Goal: Task Accomplishment & Management: Complete application form

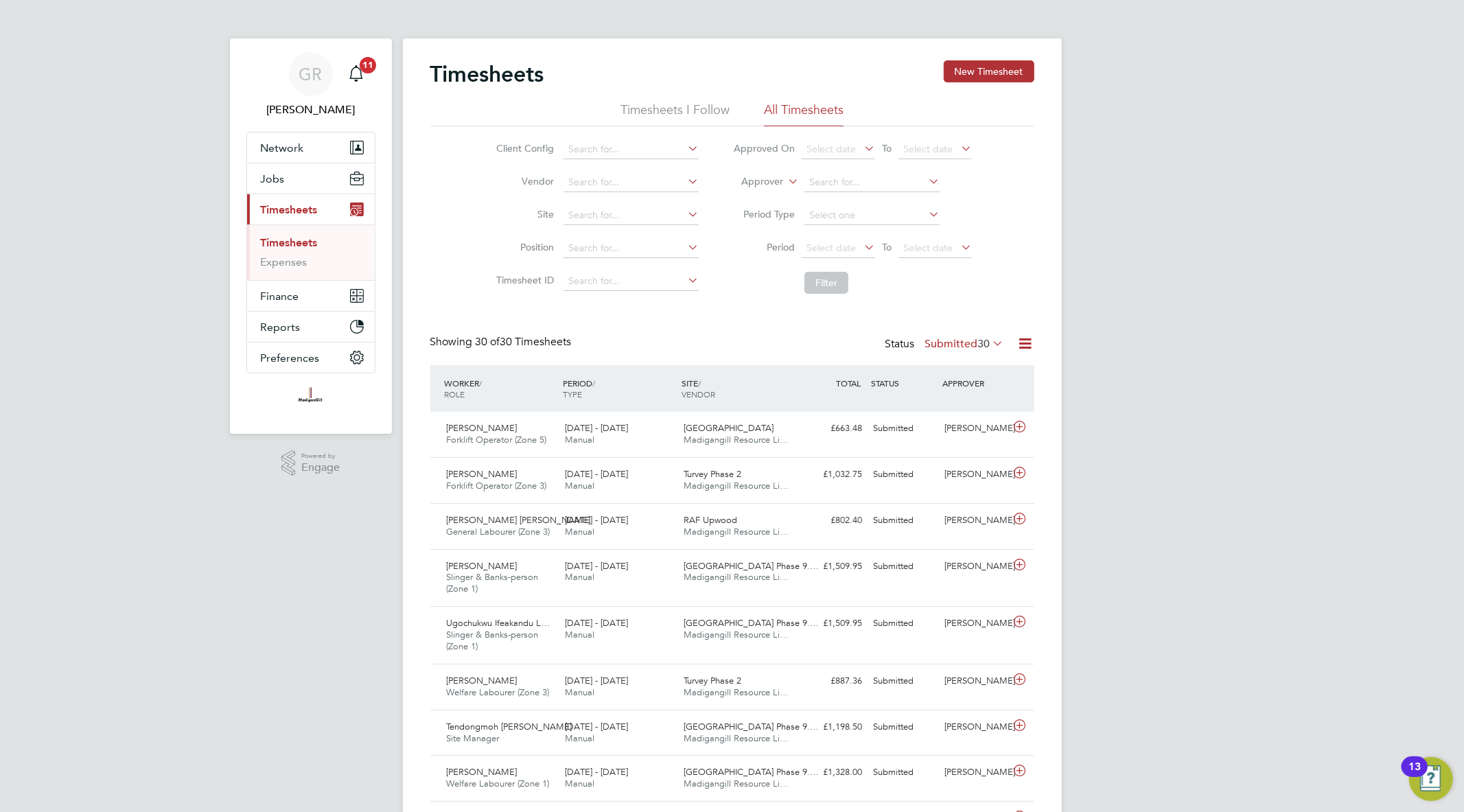
click at [1026, 341] on icon at bounding box center [1026, 343] width 17 height 17
click at [964, 371] on li "Export Timesheets" at bounding box center [940, 376] width 182 height 20
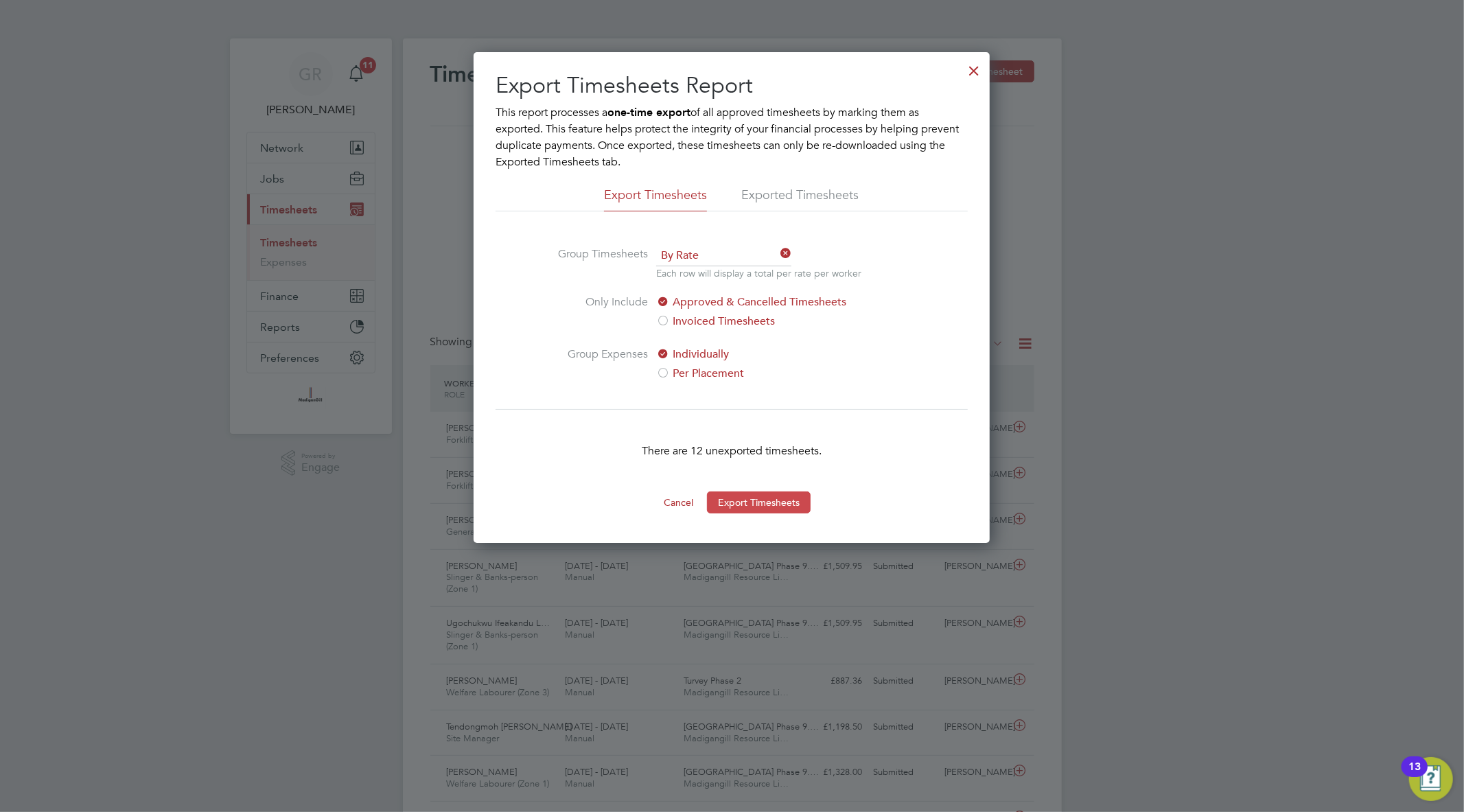
click at [779, 497] on button "Export Timesheets" at bounding box center [759, 502] width 104 height 22
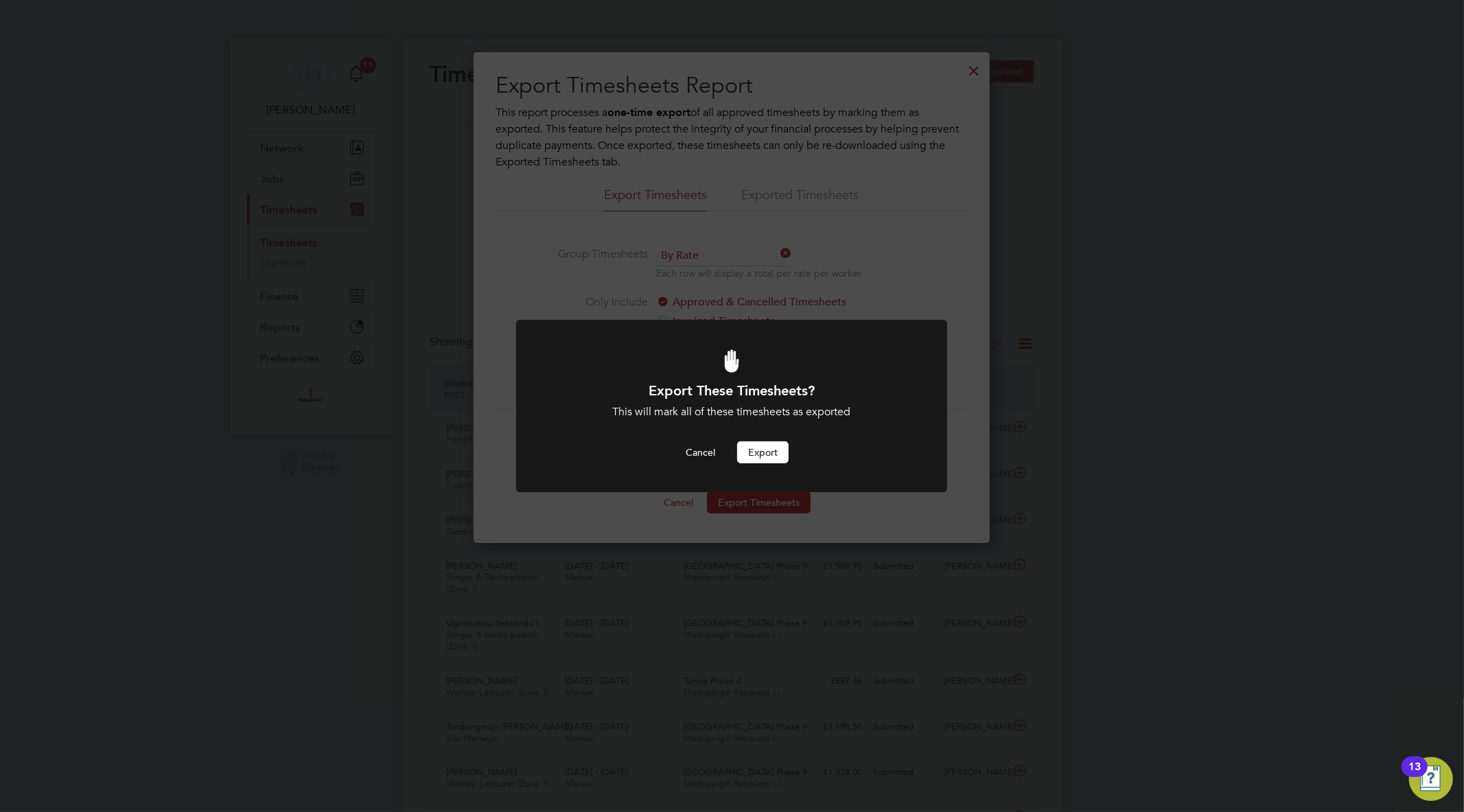
click at [770, 450] on button "Export" at bounding box center [762, 452] width 51 height 22
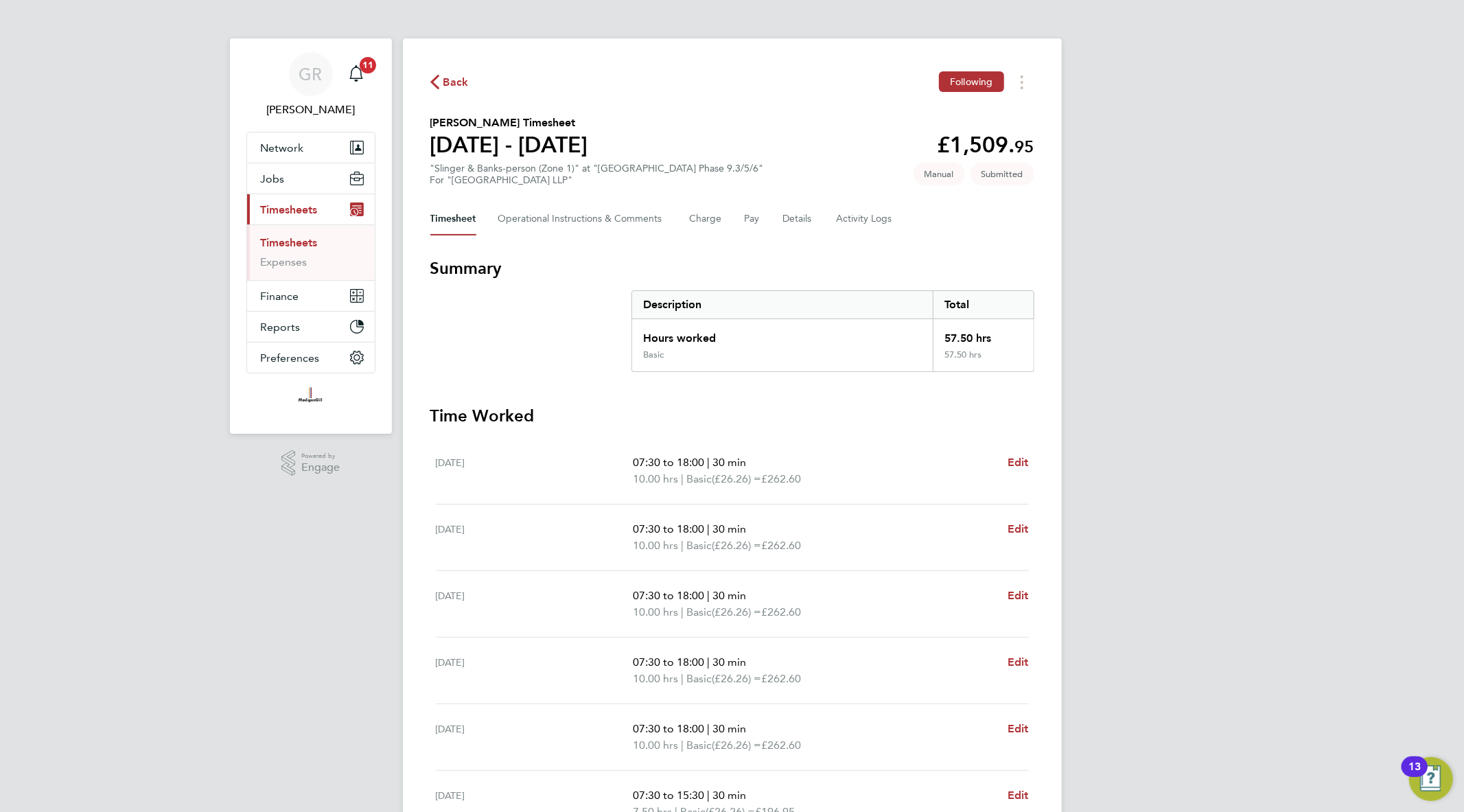
click at [291, 245] on link "Timesheets" at bounding box center [289, 242] width 57 height 13
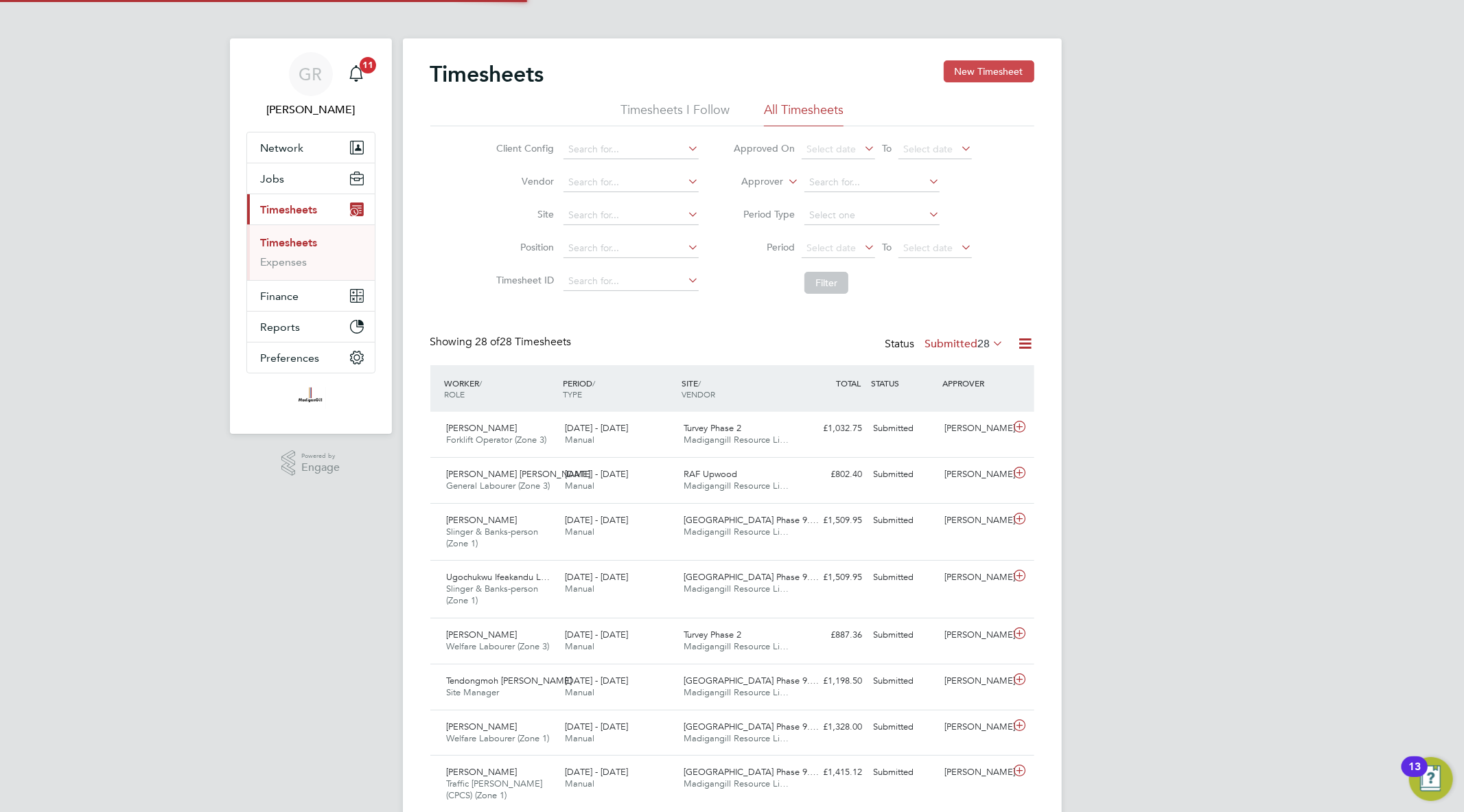
click at [962, 65] on button "New Timesheet" at bounding box center [989, 71] width 90 height 22
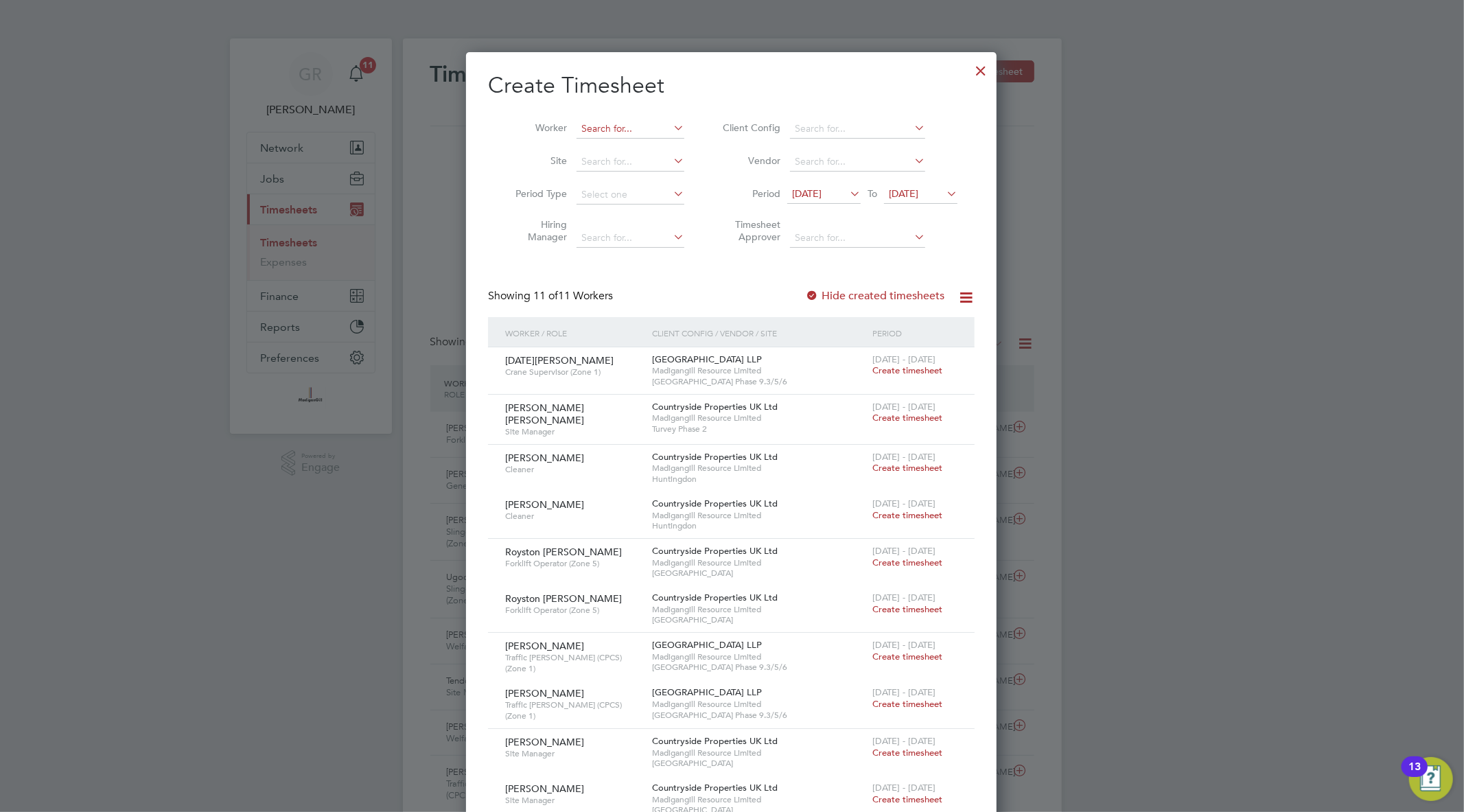
click at [592, 121] on input at bounding box center [630, 129] width 108 height 20
paste input "Gorod"
click at [654, 151] on li "Abdullahi Gorod" at bounding box center [630, 147] width 109 height 19
type input "Abdullahi Gorod"
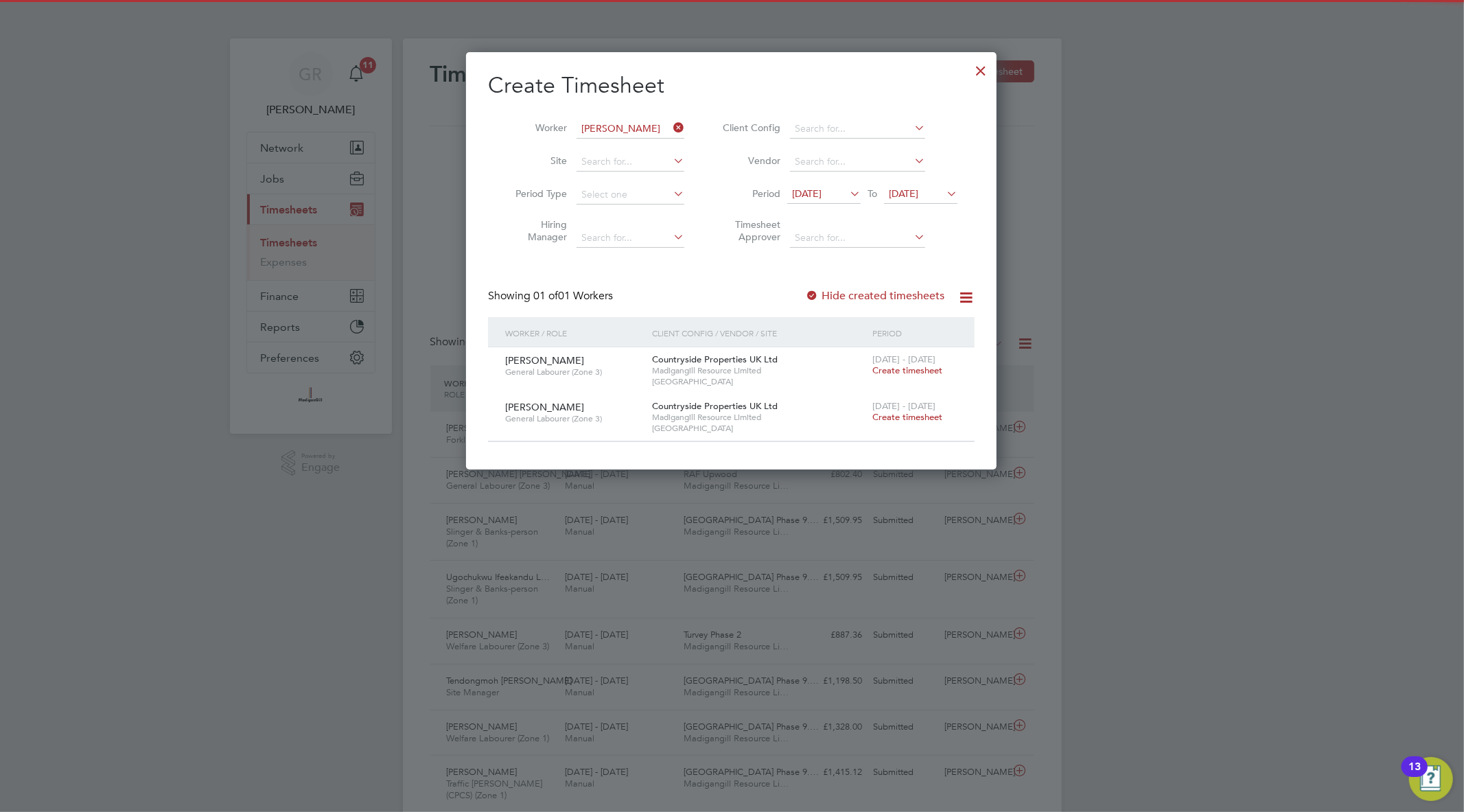
click at [829, 295] on label "Hide created timesheets" at bounding box center [874, 295] width 139 height 14
click at [847, 201] on span "12 Aug 2025" at bounding box center [824, 194] width 74 height 19
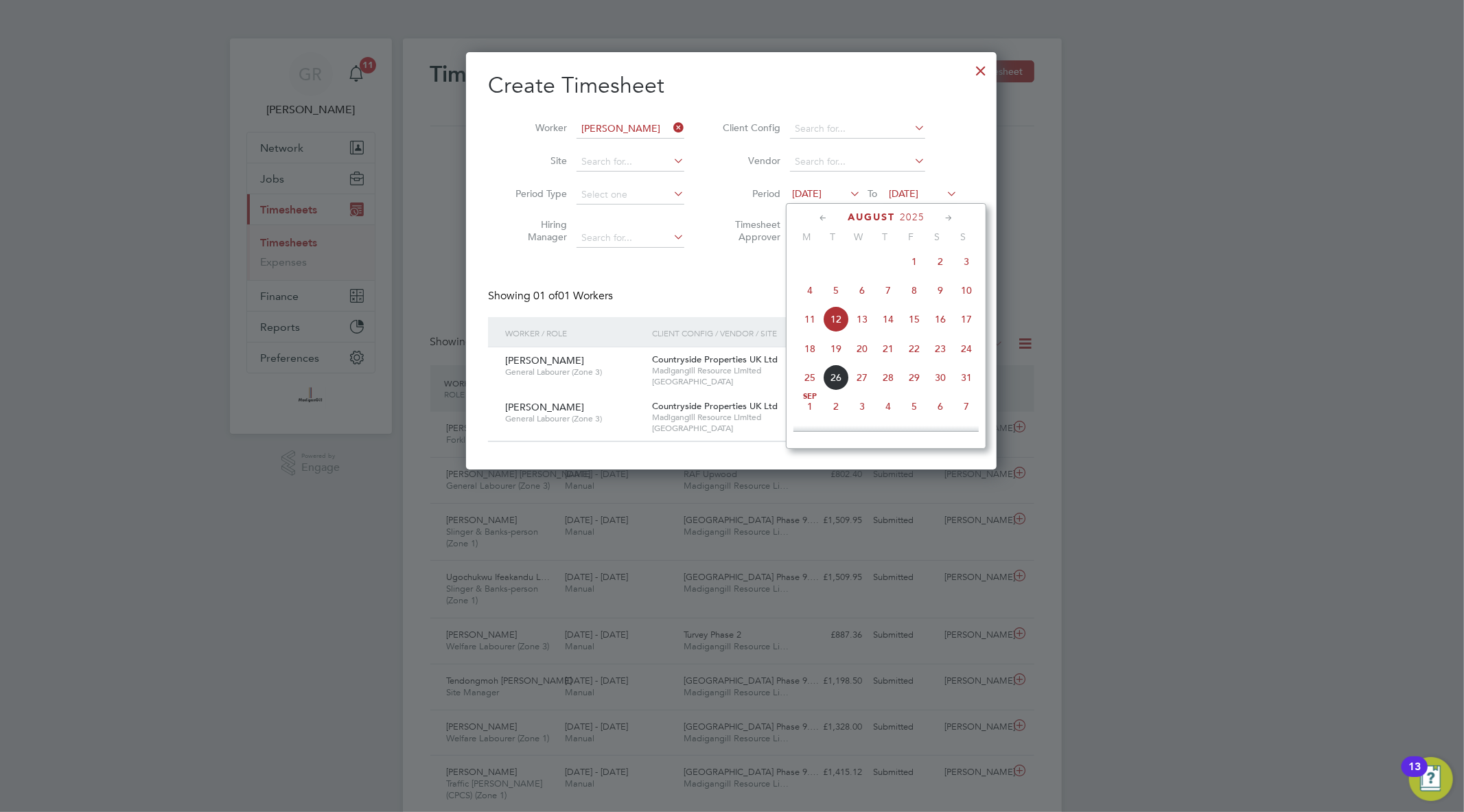
click at [811, 293] on span "4" at bounding box center [810, 290] width 26 height 26
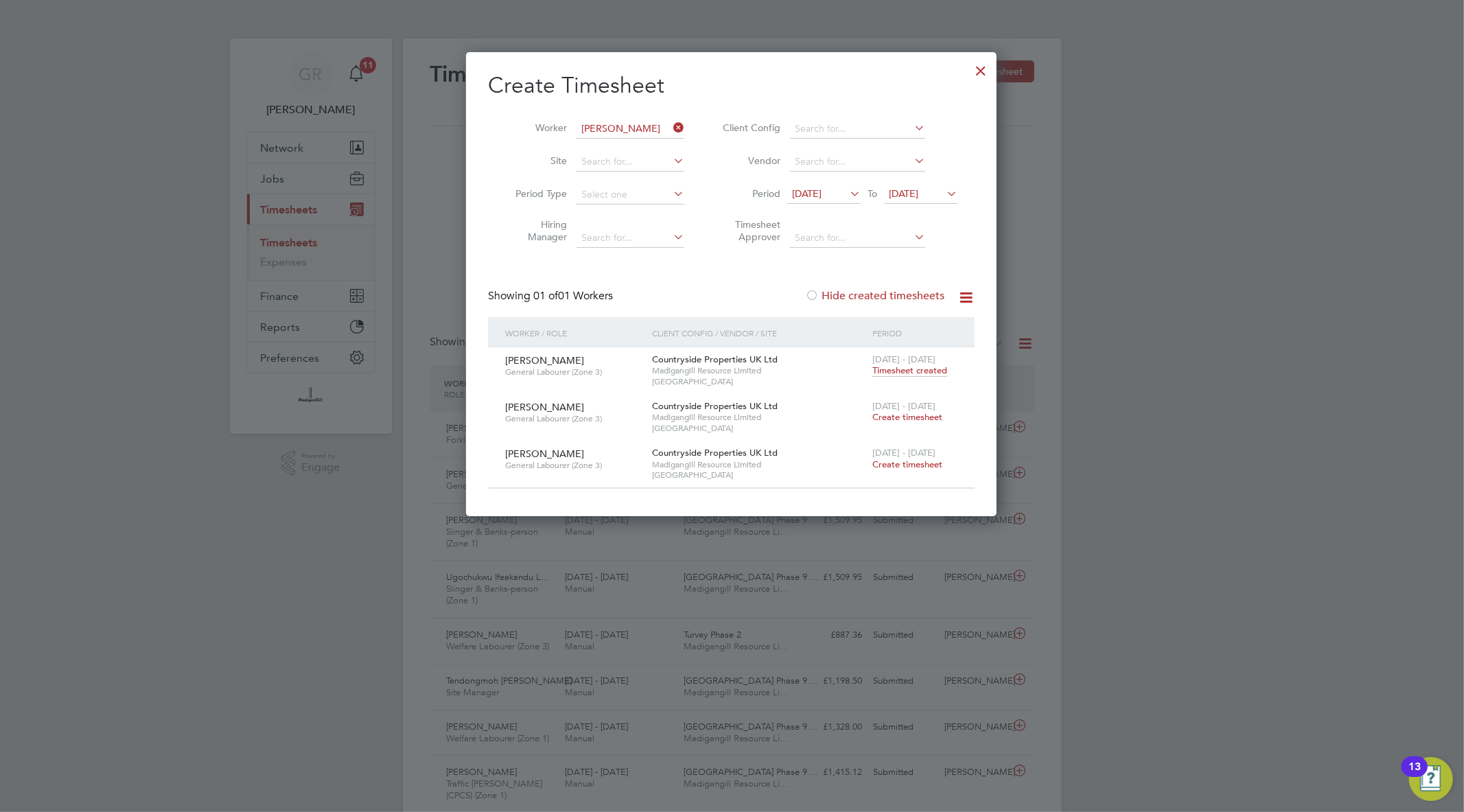
click at [847, 192] on icon at bounding box center [847, 194] width 0 height 20
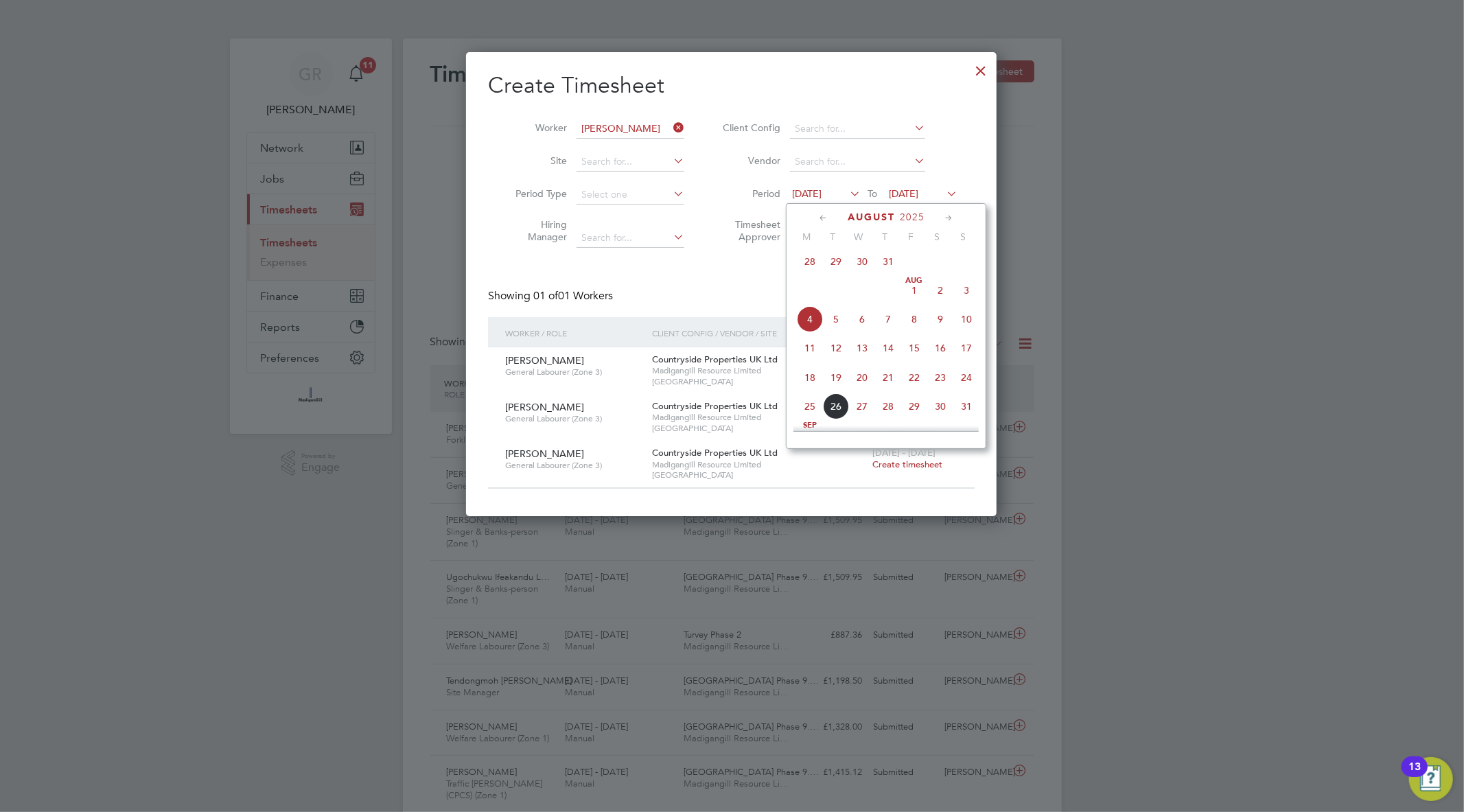
click at [820, 215] on icon at bounding box center [823, 218] width 13 height 15
click at [801, 321] on span "14" at bounding box center [810, 322] width 26 height 26
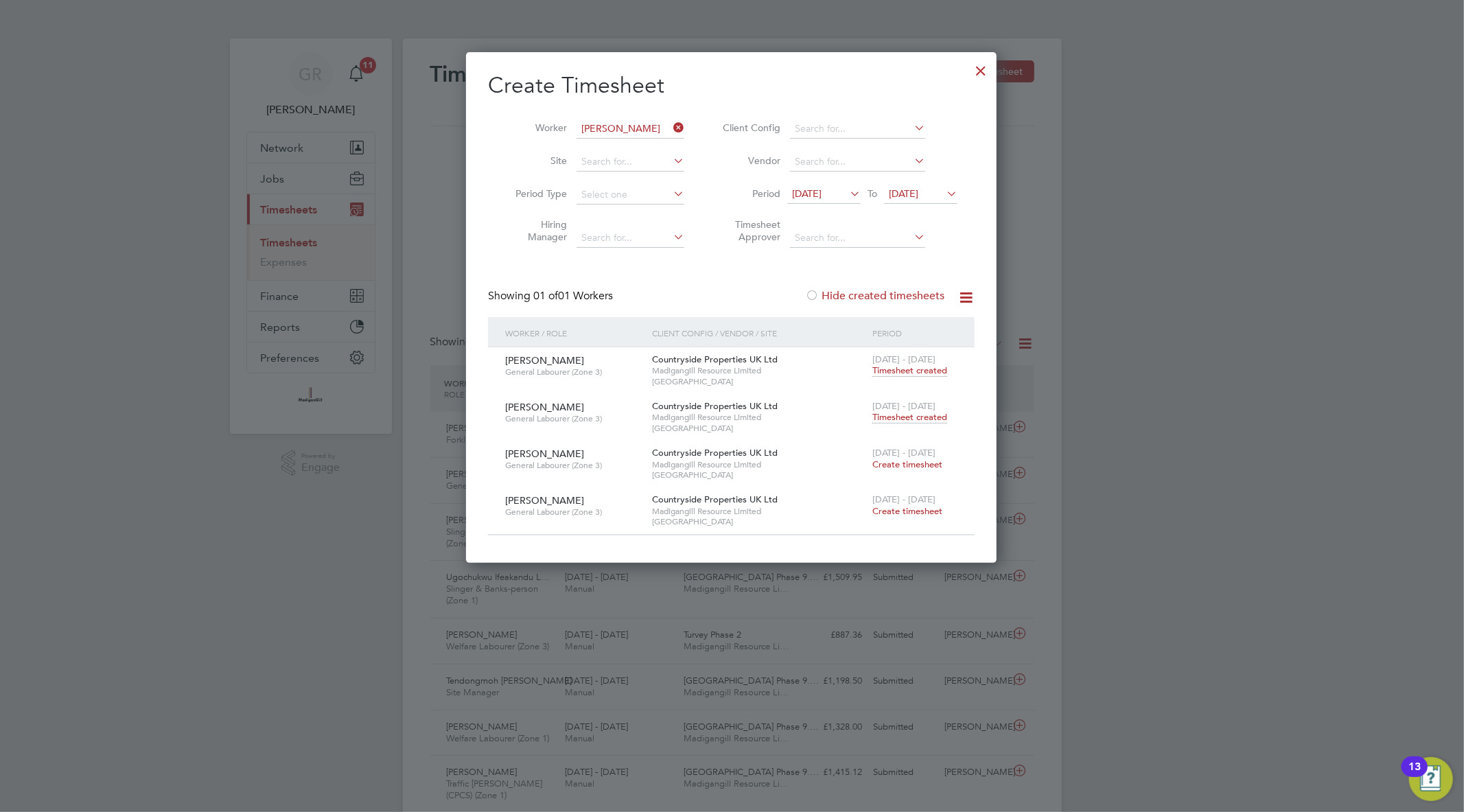
click at [921, 368] on span "Timesheet created" at bounding box center [909, 371] width 74 height 12
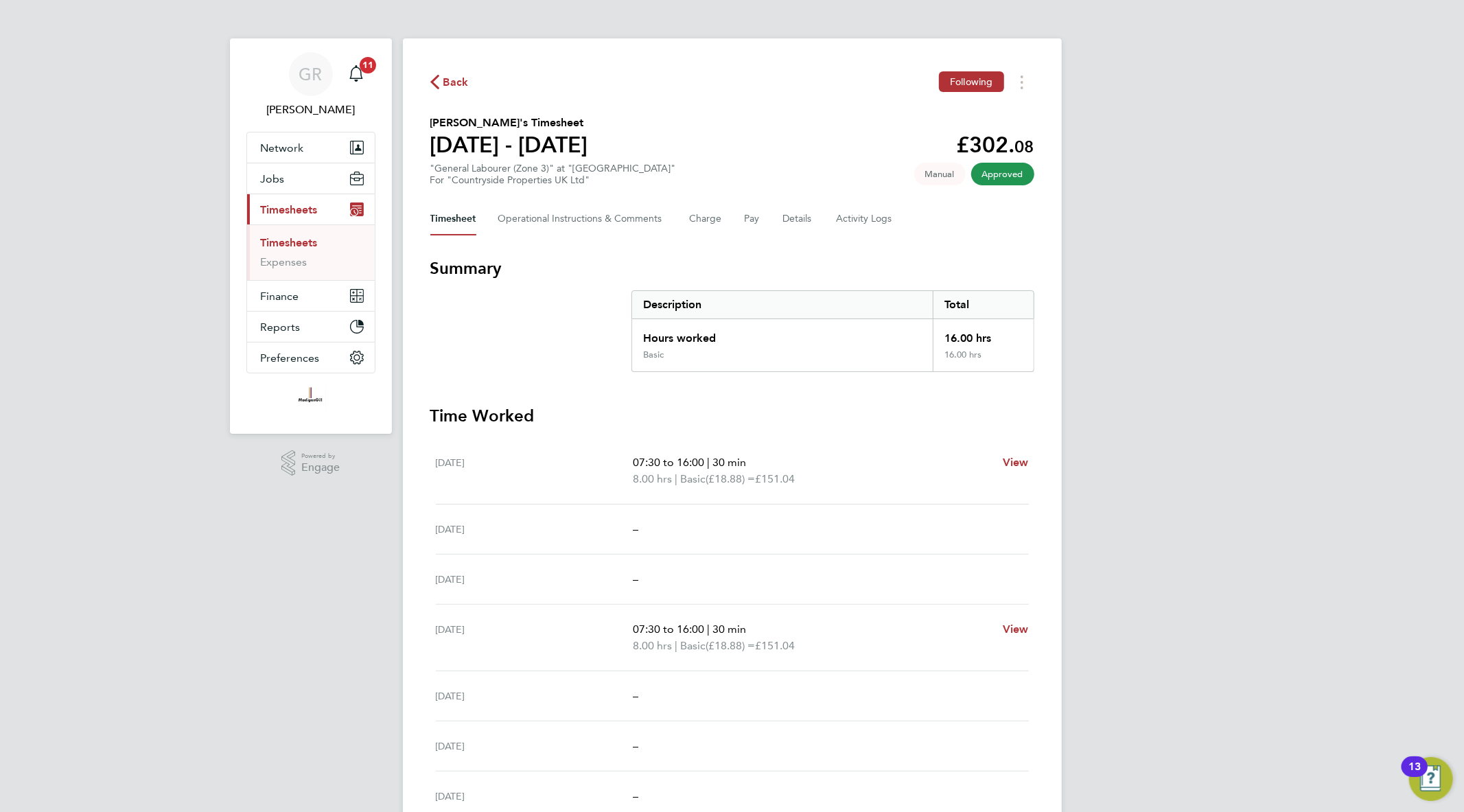
drag, startPoint x: 993, startPoint y: 348, endPoint x: 944, endPoint y: 330, distance: 52.2
click at [944, 330] on div "Hours worked 16.00 hrs Basic 16.00 hrs" at bounding box center [833, 345] width 403 height 53
click at [944, 330] on div "16.00 hrs" at bounding box center [982, 334] width 100 height 30
click at [444, 83] on span "Back" at bounding box center [456, 83] width 26 height 17
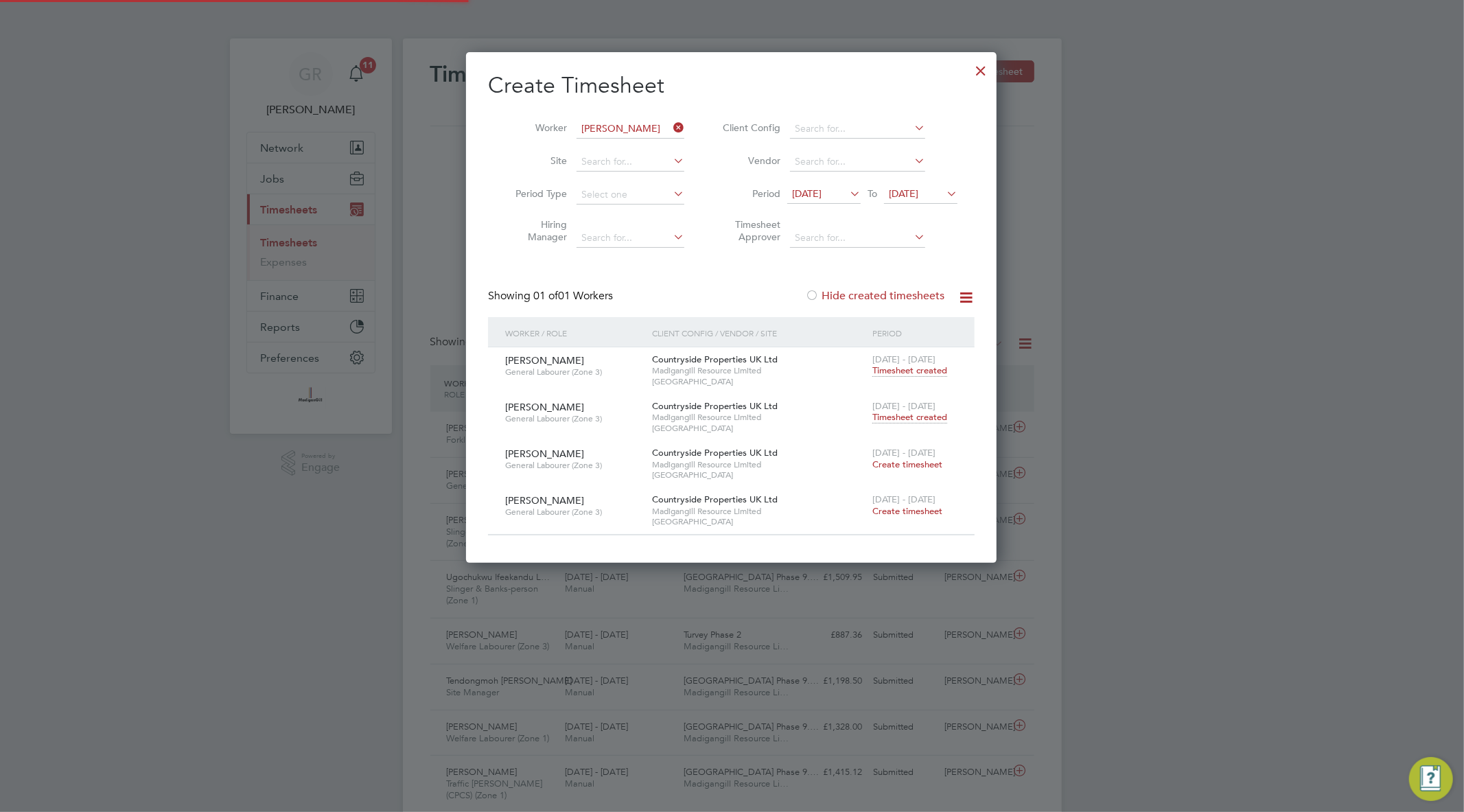
scroll to position [35, 120]
click at [915, 416] on span "Timesheet created" at bounding box center [909, 417] width 74 height 12
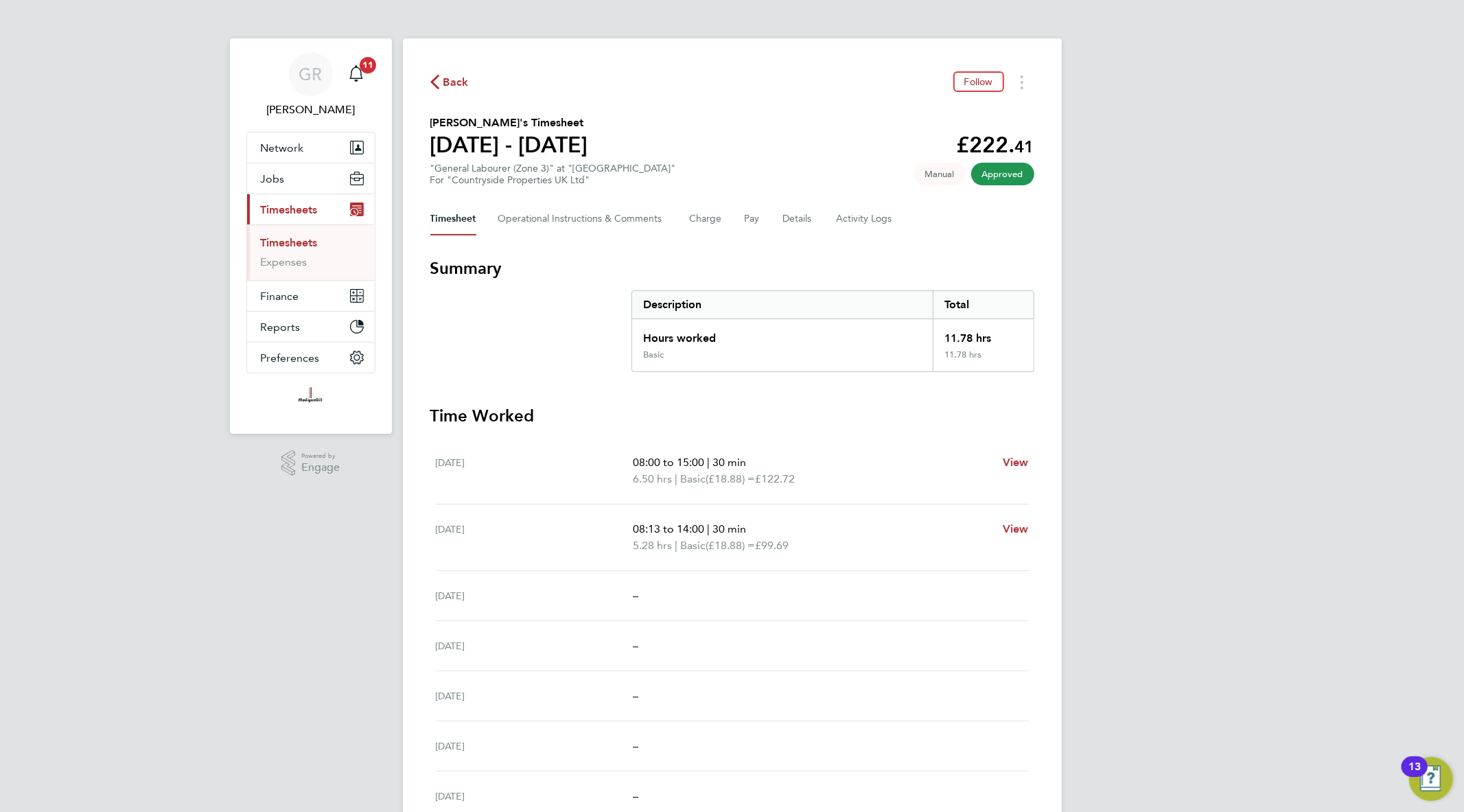
click at [452, 81] on span "Back" at bounding box center [456, 83] width 26 height 17
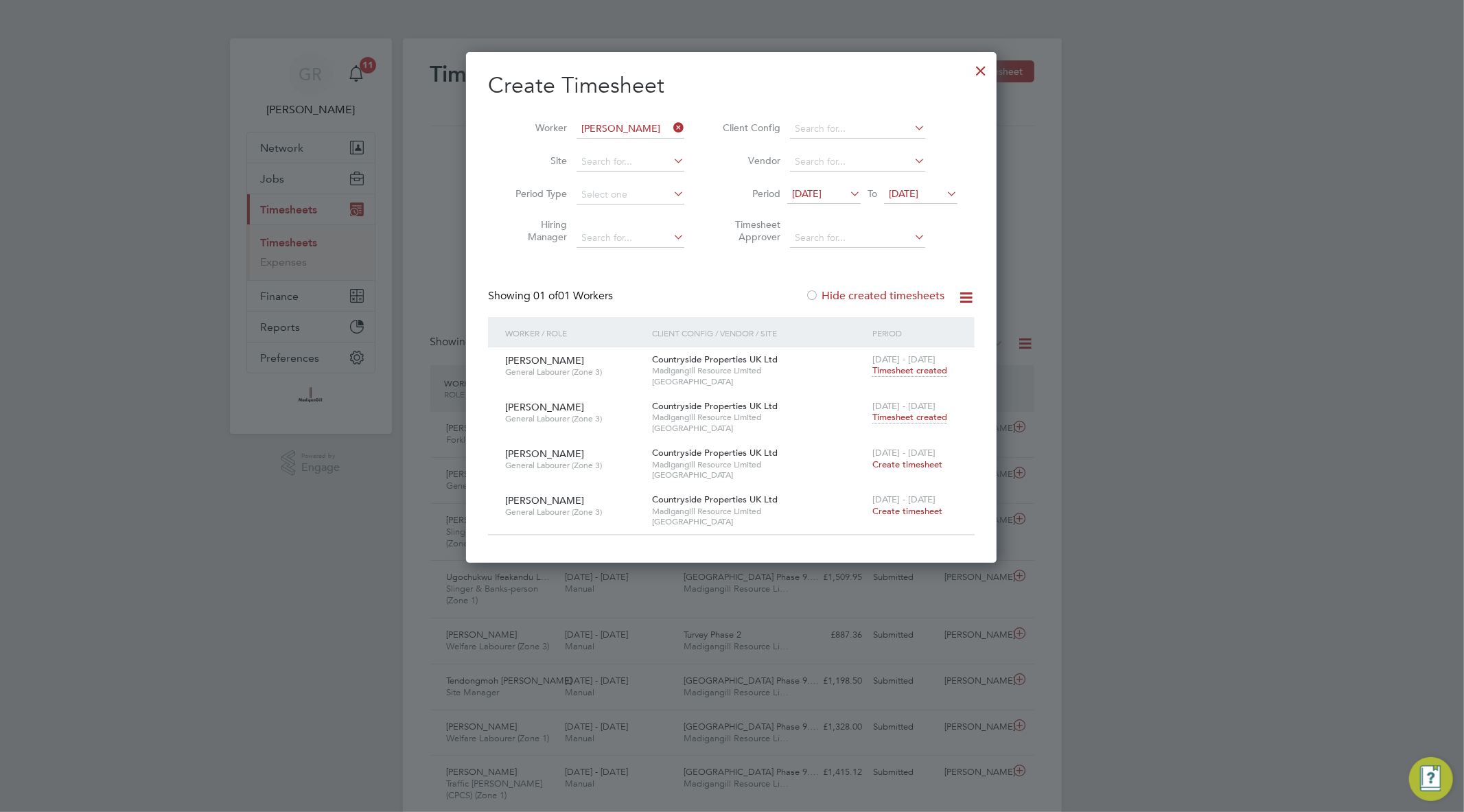
click at [915, 410] on span "4 - 10 Aug 2025" at bounding box center [904, 406] width 63 height 12
click at [917, 419] on span "Timesheet created" at bounding box center [909, 417] width 74 height 12
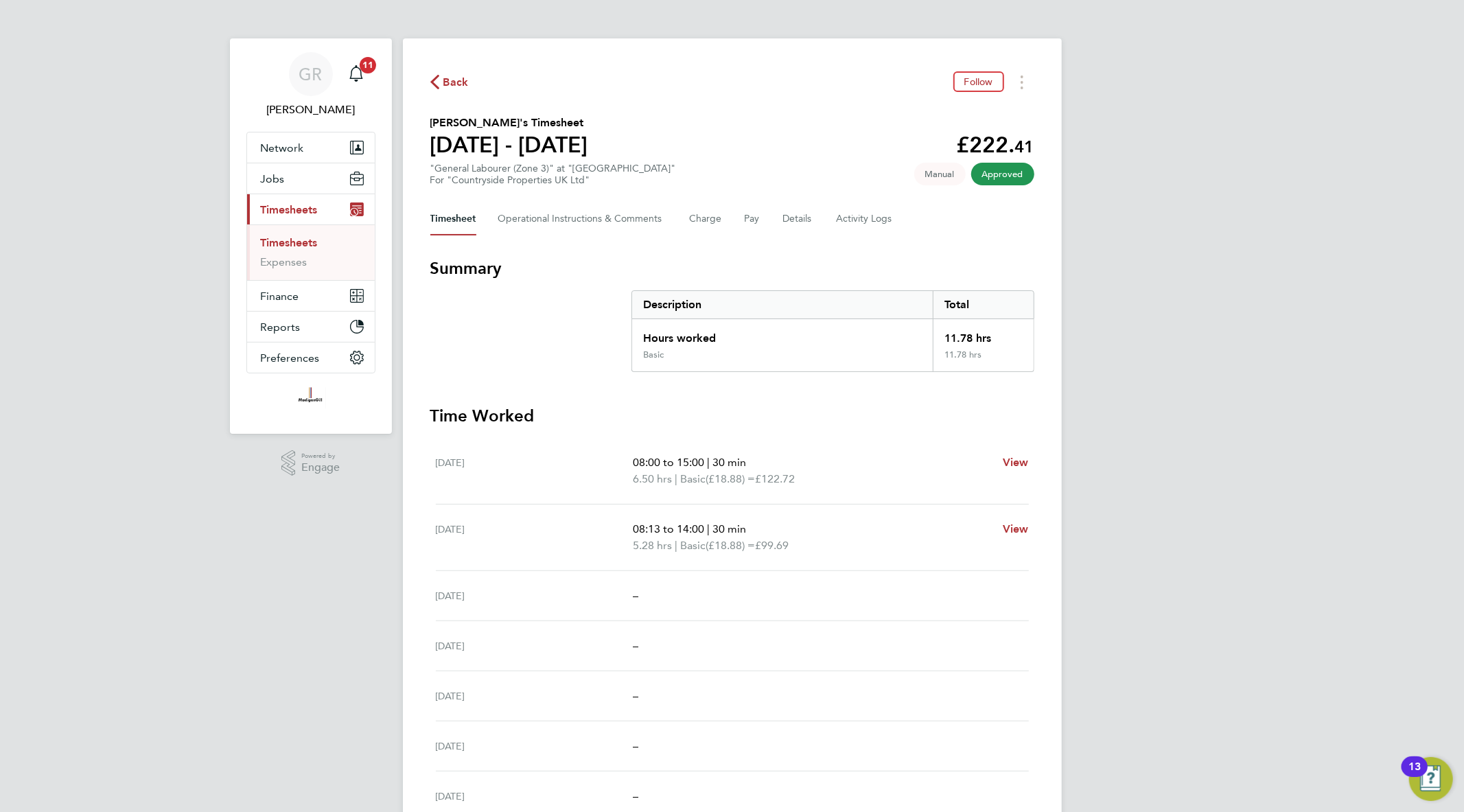
drag, startPoint x: 992, startPoint y: 358, endPoint x: 914, endPoint y: 332, distance: 82.2
click at [914, 332] on div "Hours worked 11.78 hrs Basic 11.78 hrs" at bounding box center [833, 345] width 403 height 53
click at [914, 332] on div "Hours worked" at bounding box center [783, 334] width 302 height 30
click at [879, 338] on div "Hours worked" at bounding box center [783, 334] width 302 height 30
drag, startPoint x: 981, startPoint y: 352, endPoint x: 942, endPoint y: 332, distance: 43.8
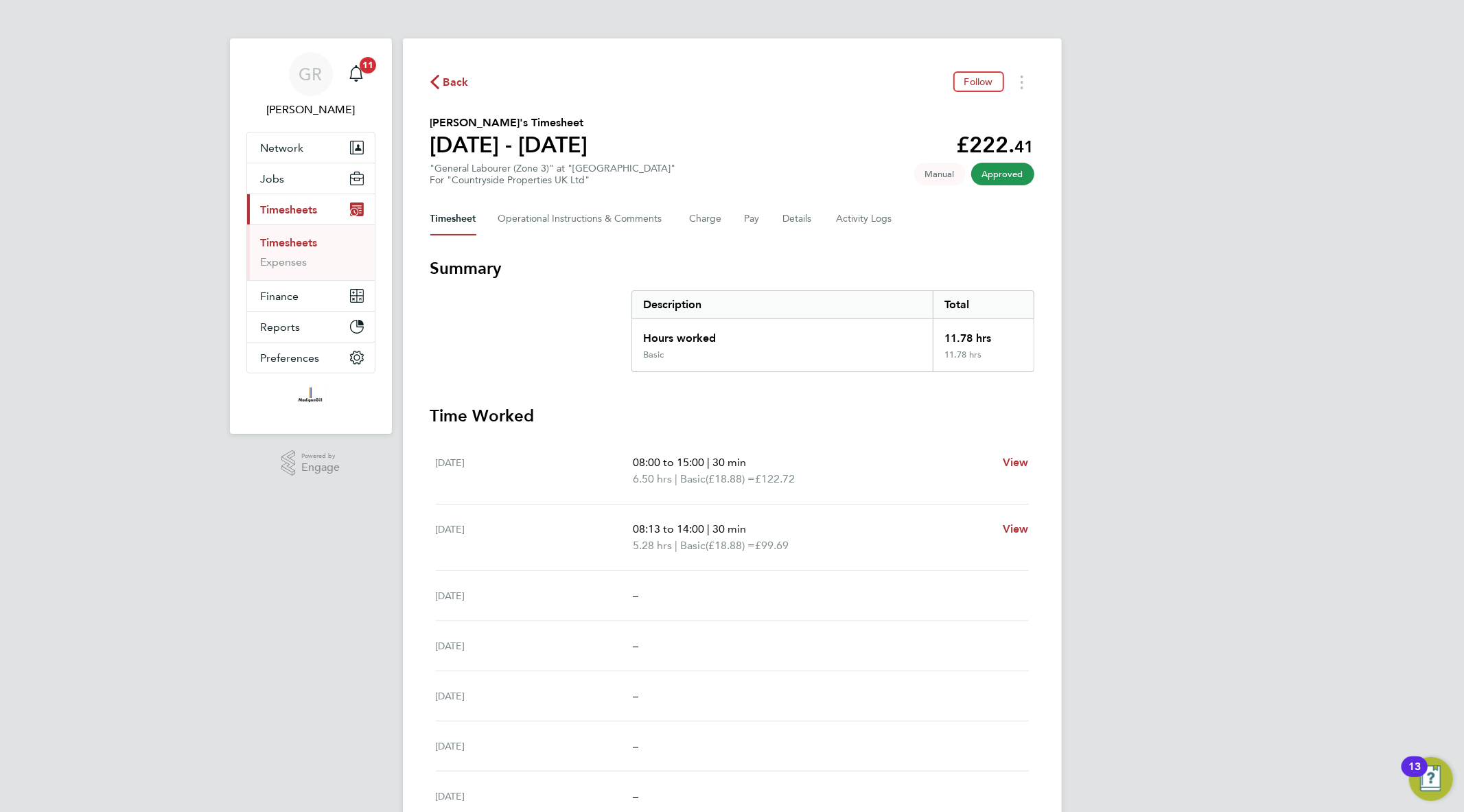
click at [942, 332] on div "Hours worked 11.78 hrs Basic 11.78 hrs" at bounding box center [833, 345] width 403 height 53
click at [942, 332] on div "11.78 hrs" at bounding box center [982, 334] width 100 height 30
click at [435, 89] on icon "button" at bounding box center [435, 81] width 9 height 14
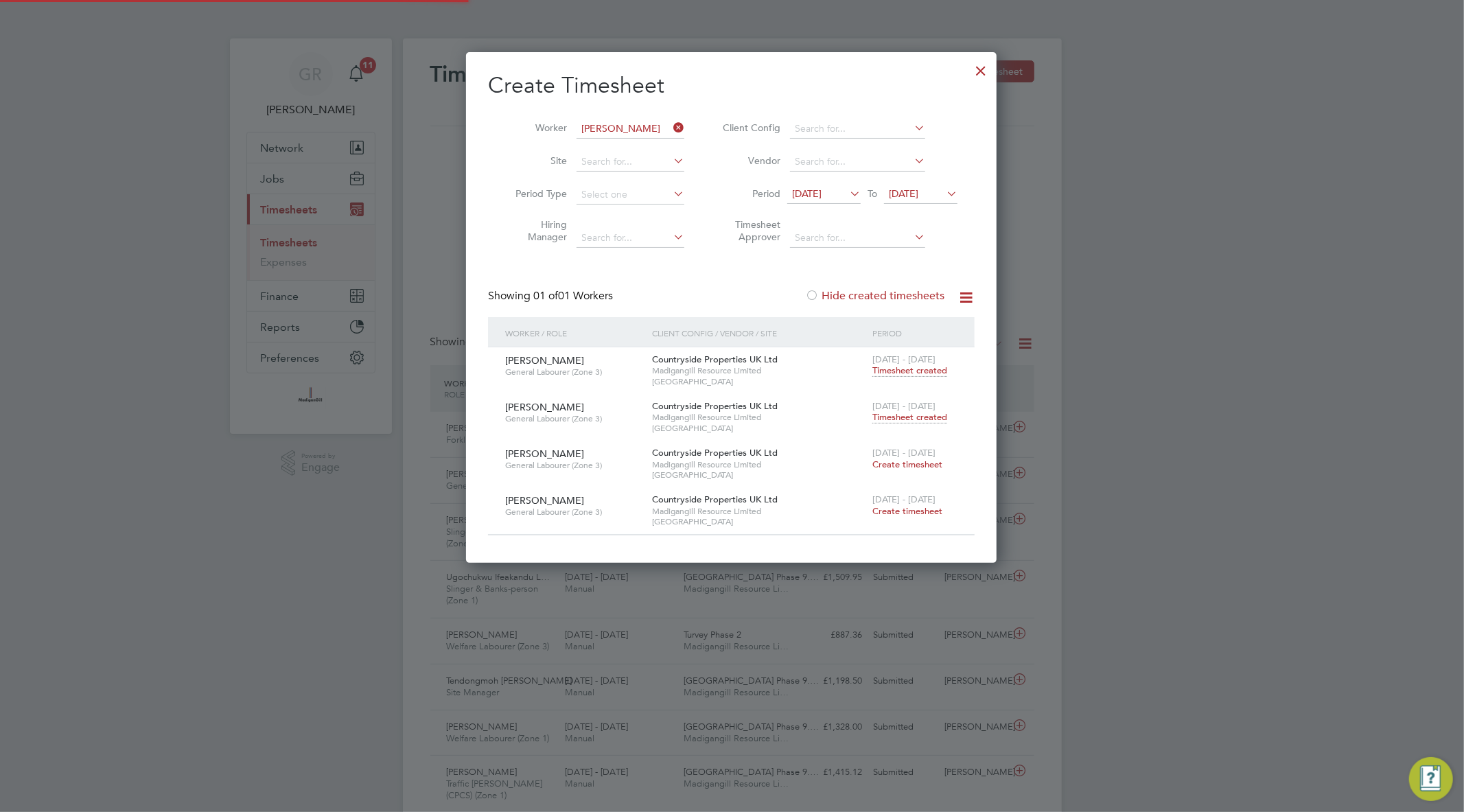
scroll to position [35, 120]
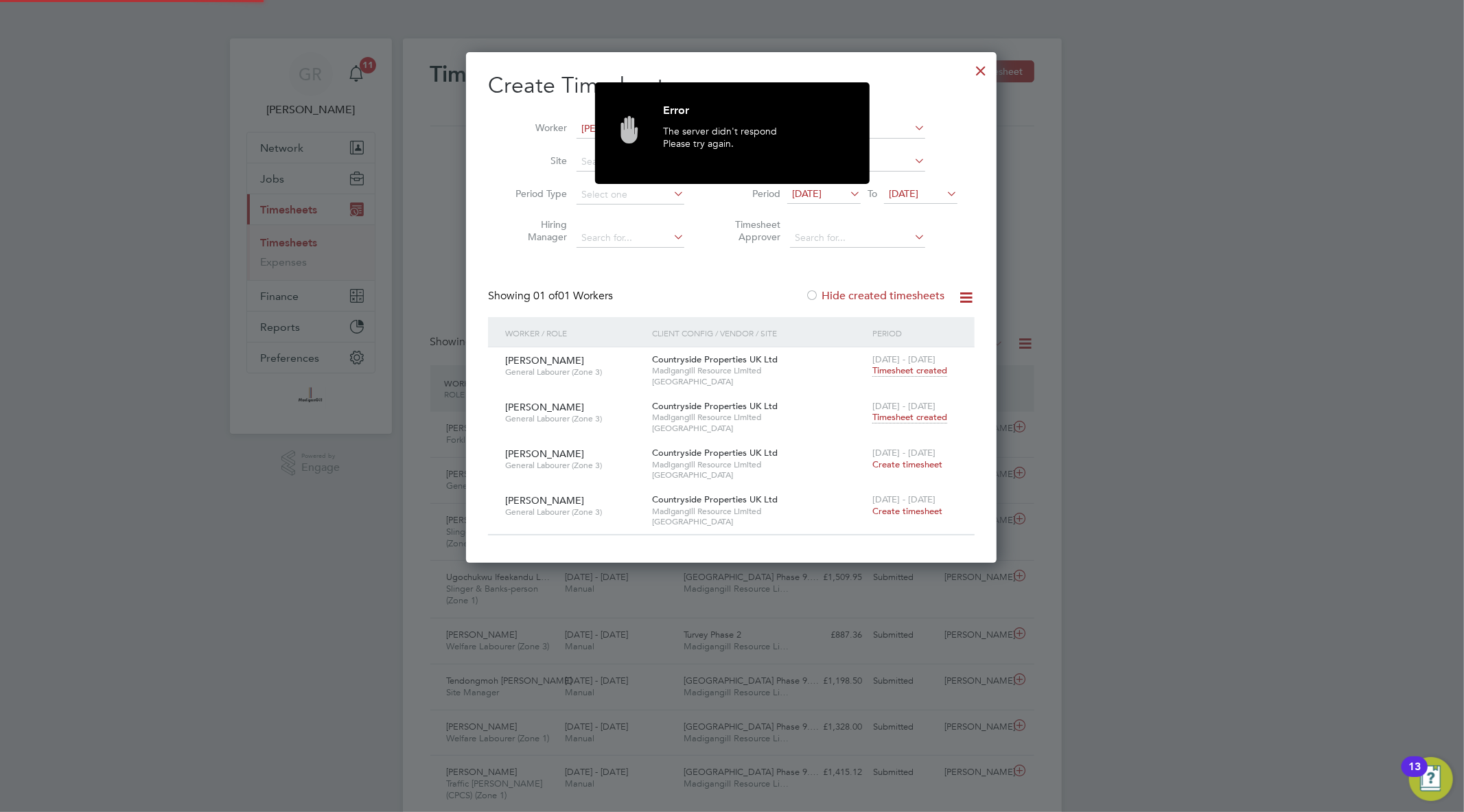
click at [908, 362] on span "28 Jul - 3 Aug 2025" at bounding box center [904, 359] width 63 height 12
click at [908, 371] on span "Timesheet created" at bounding box center [909, 371] width 74 height 12
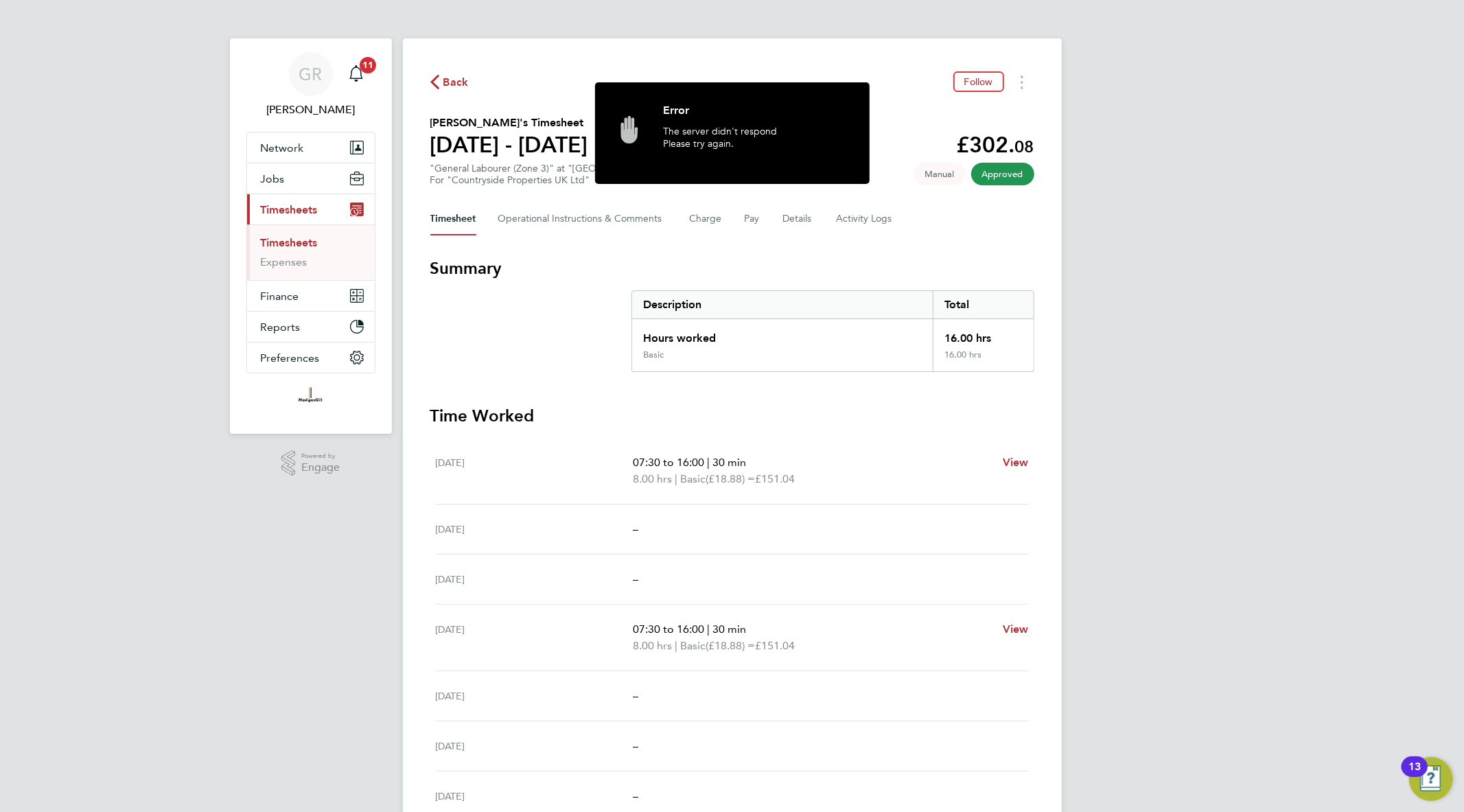
click at [448, 83] on span "Back" at bounding box center [456, 83] width 26 height 17
